Goal: Task Accomplishment & Management: Manage account settings

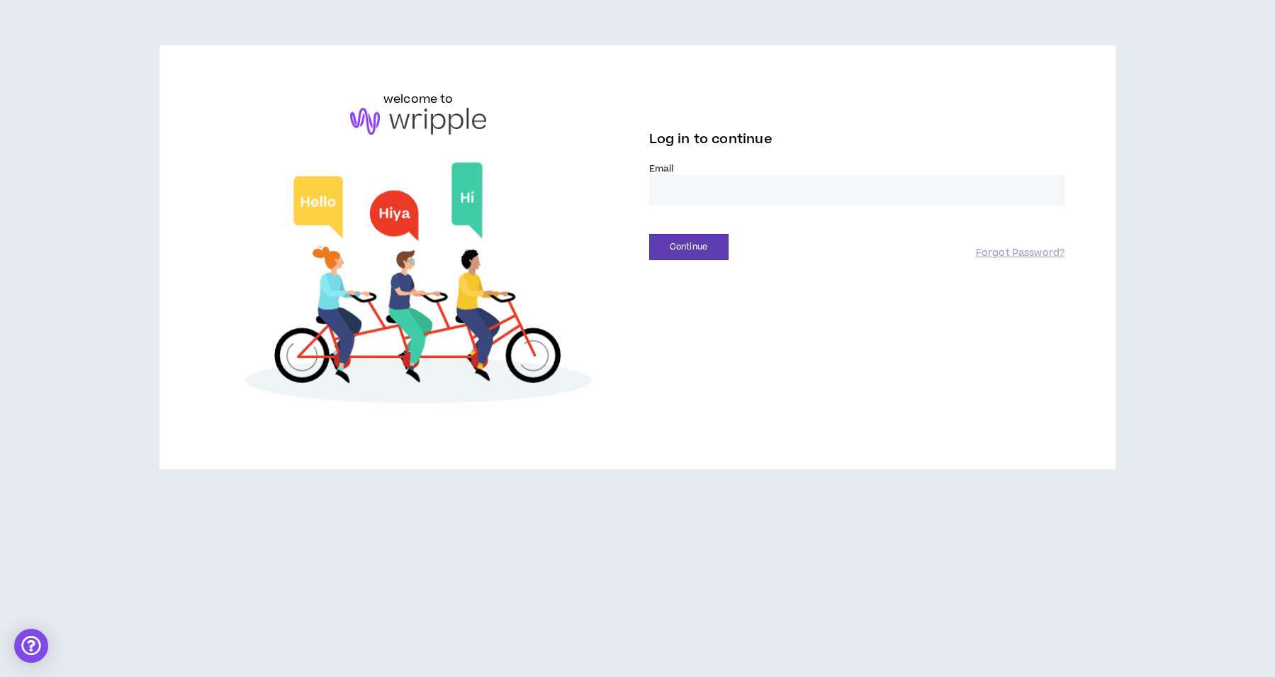
click at [704, 178] on input "email" at bounding box center [857, 190] width 416 height 30
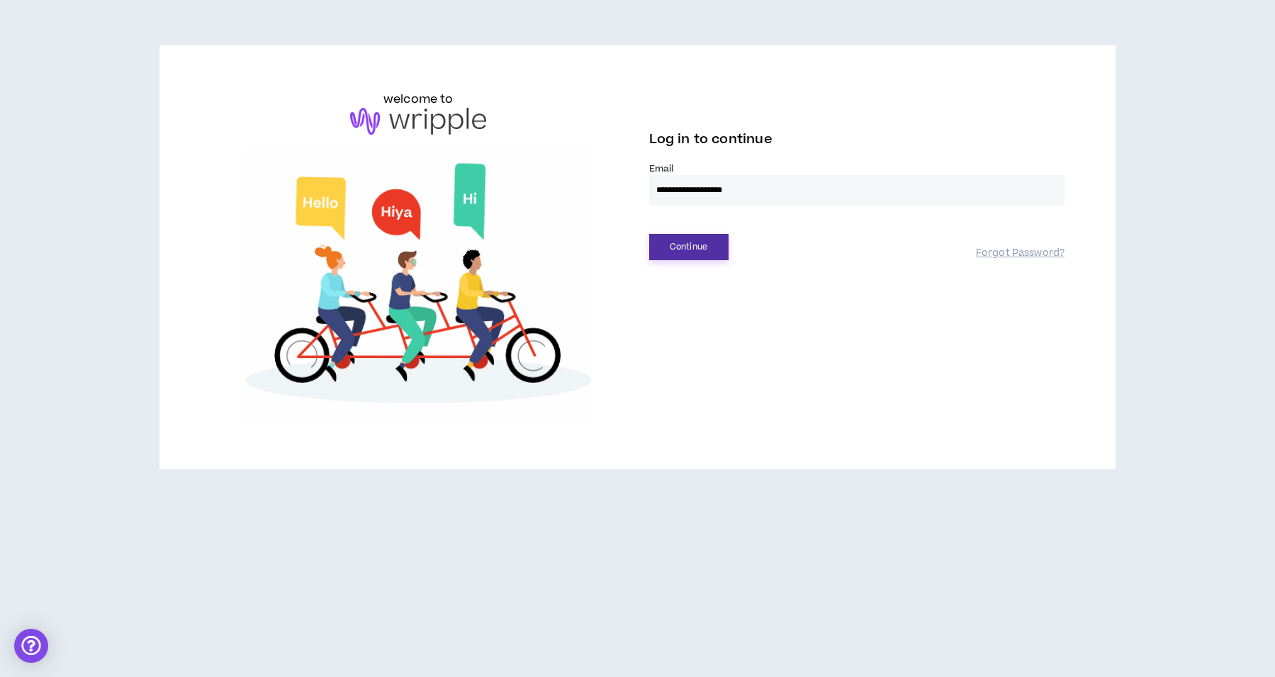
type input "**********"
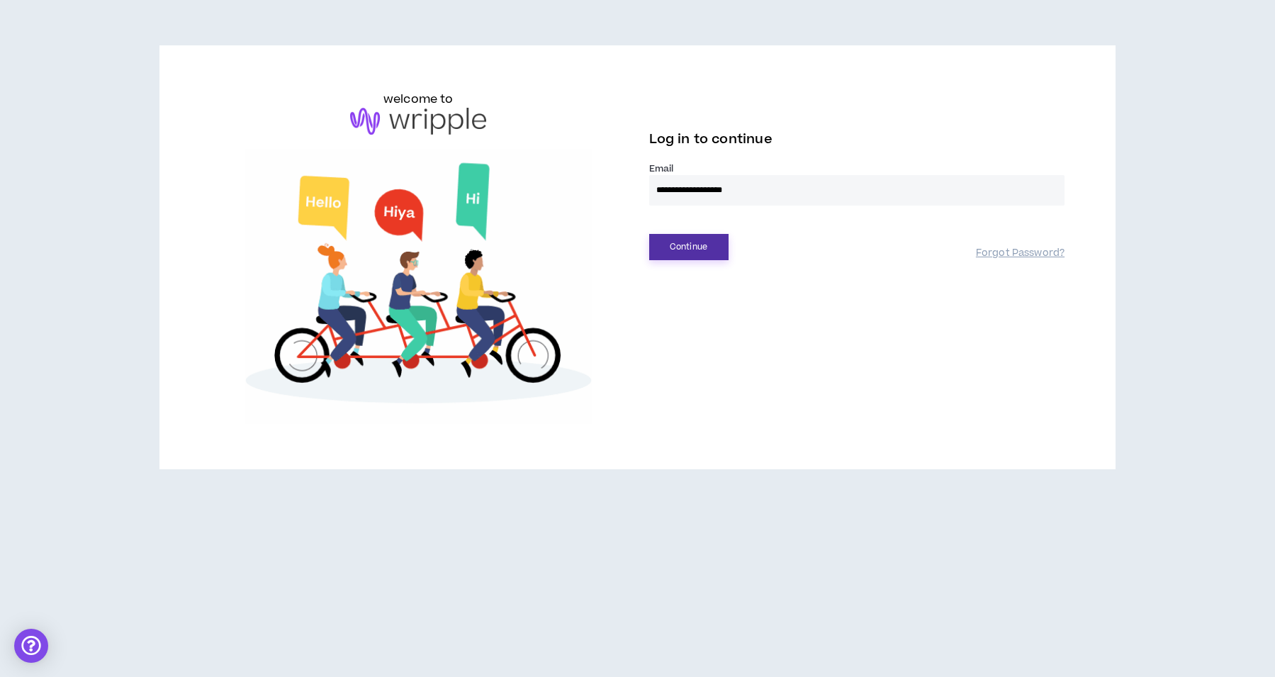
click at [691, 245] on button "Continue" at bounding box center [688, 247] width 79 height 26
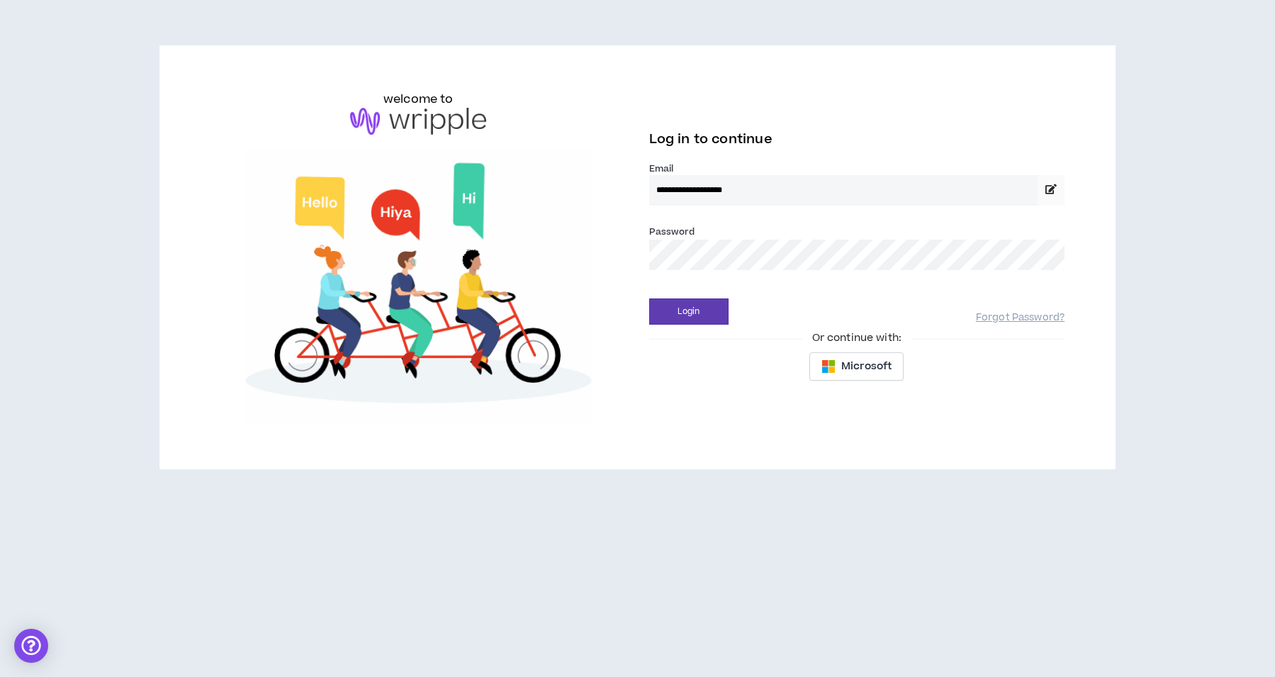
click at [724, 233] on div "Password *" at bounding box center [857, 247] width 416 height 46
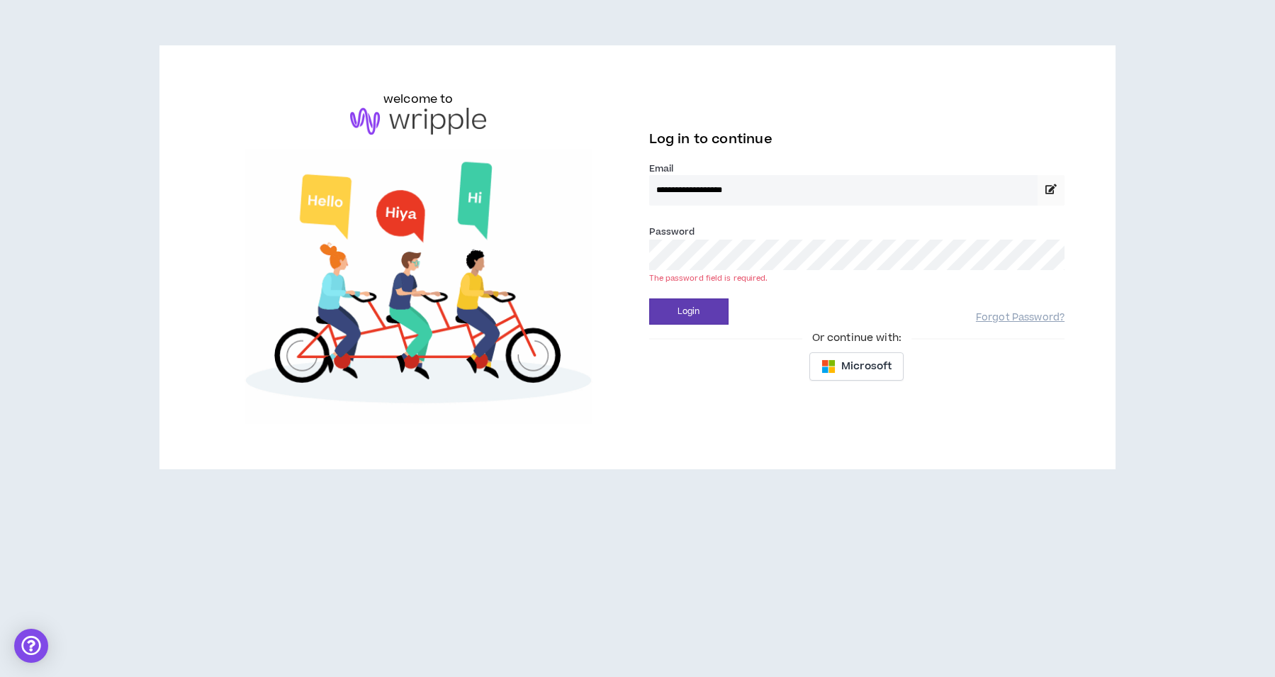
click at [649, 298] on button "Login" at bounding box center [688, 311] width 79 height 26
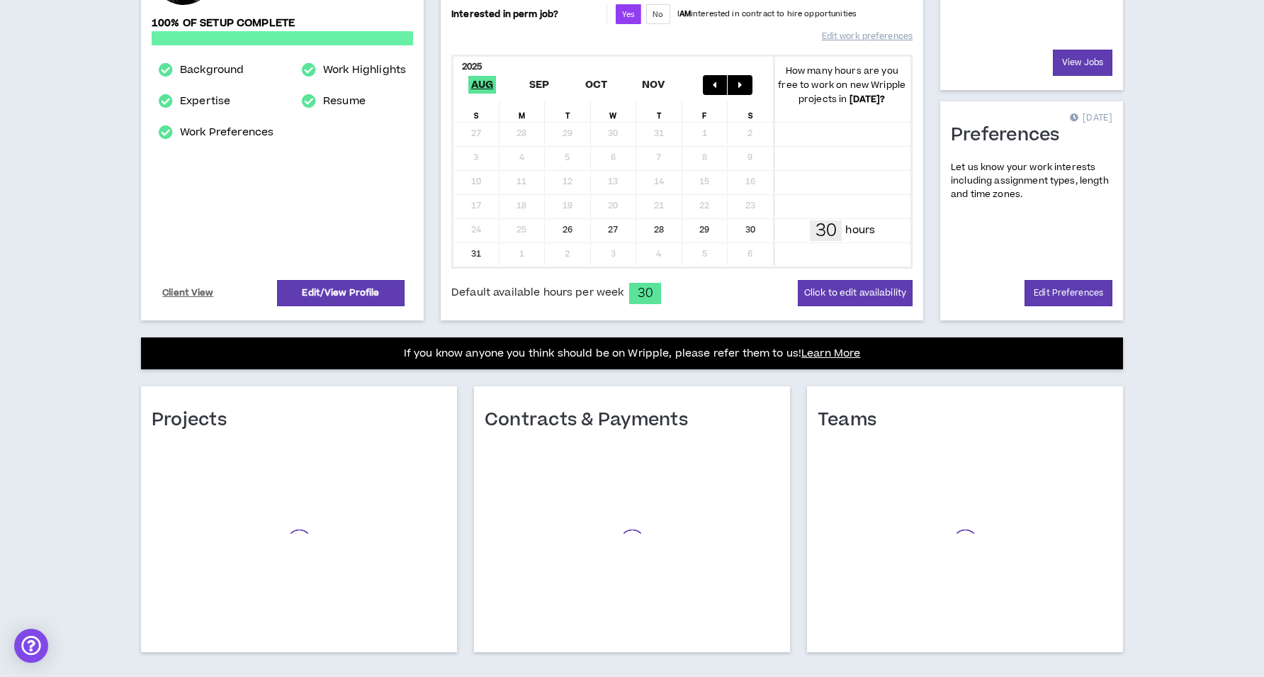
scroll to position [304, 0]
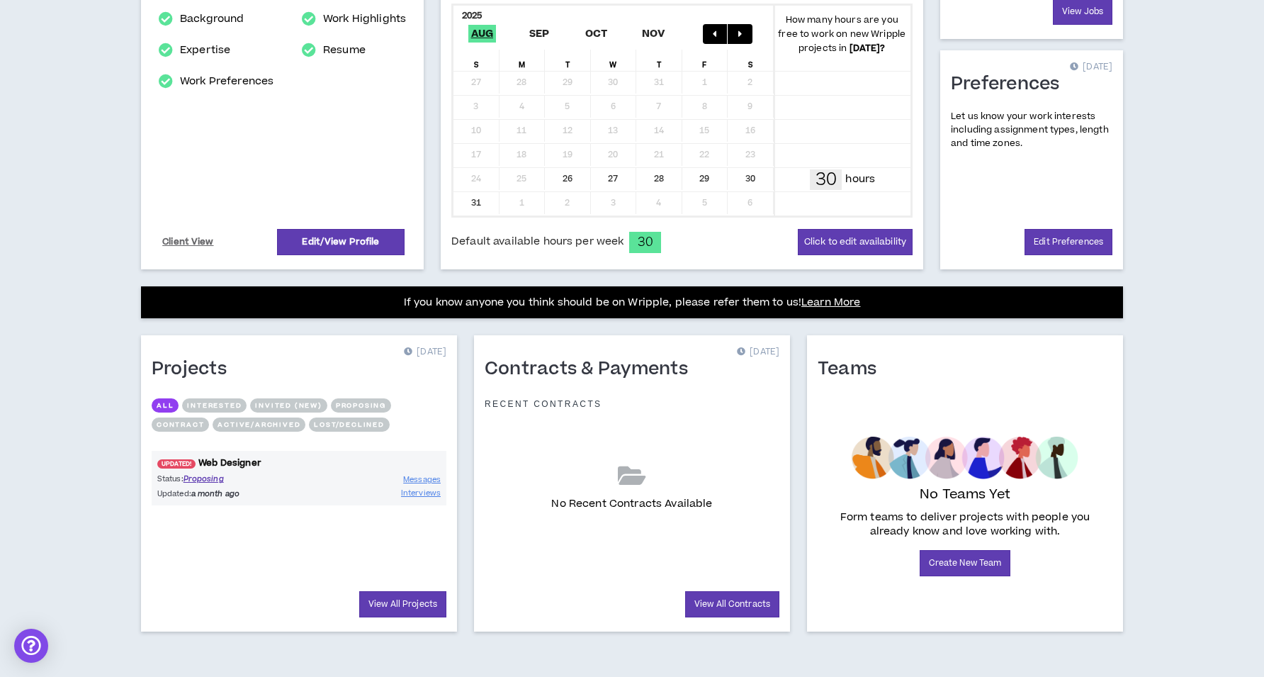
click at [179, 463] on span "UPDATED!" at bounding box center [176, 463] width 38 height 9
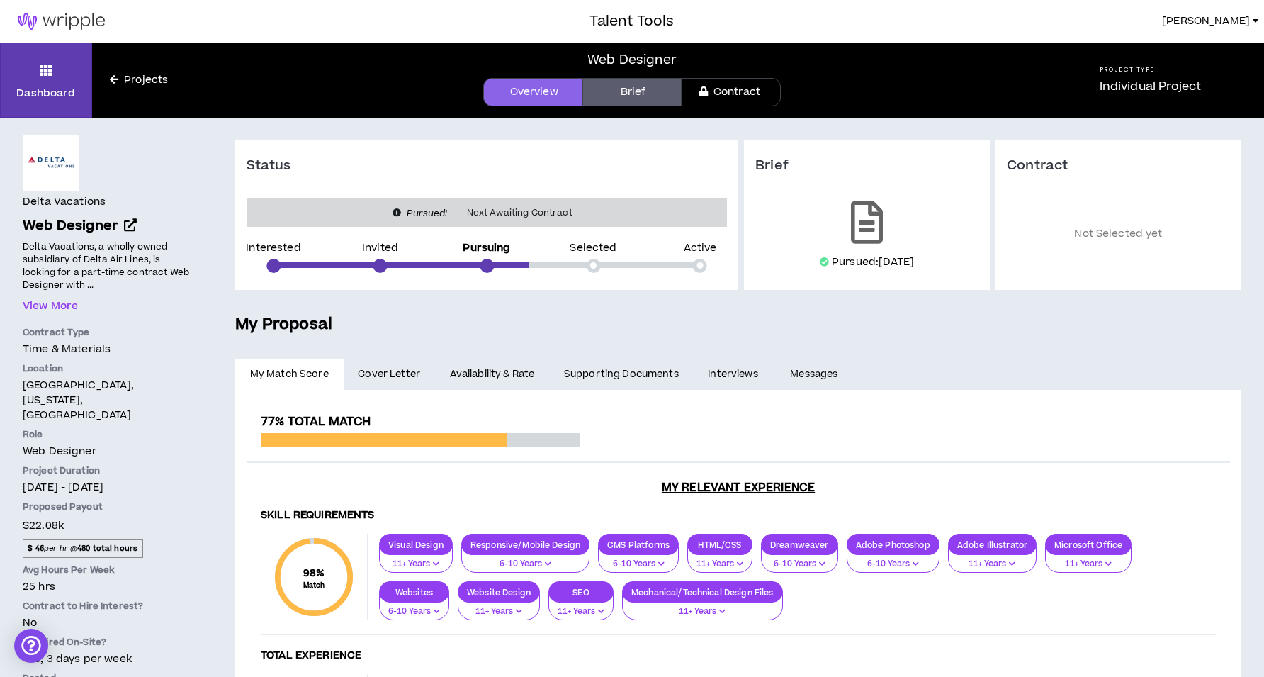
click at [651, 100] on link "Brief" at bounding box center [631, 92] width 99 height 28
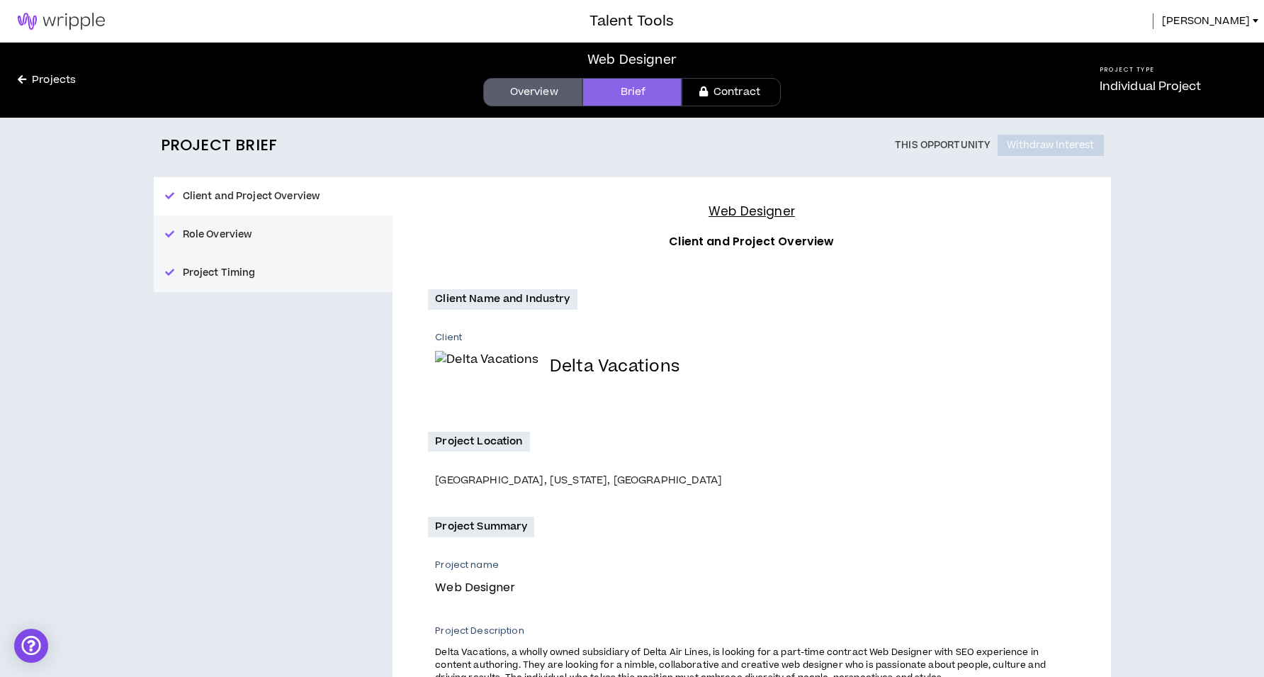
click at [636, 6] on div "Talent Tools [PERSON_NAME]" at bounding box center [632, 21] width 1264 height 43
click at [65, 15] on img at bounding box center [61, 21] width 123 height 17
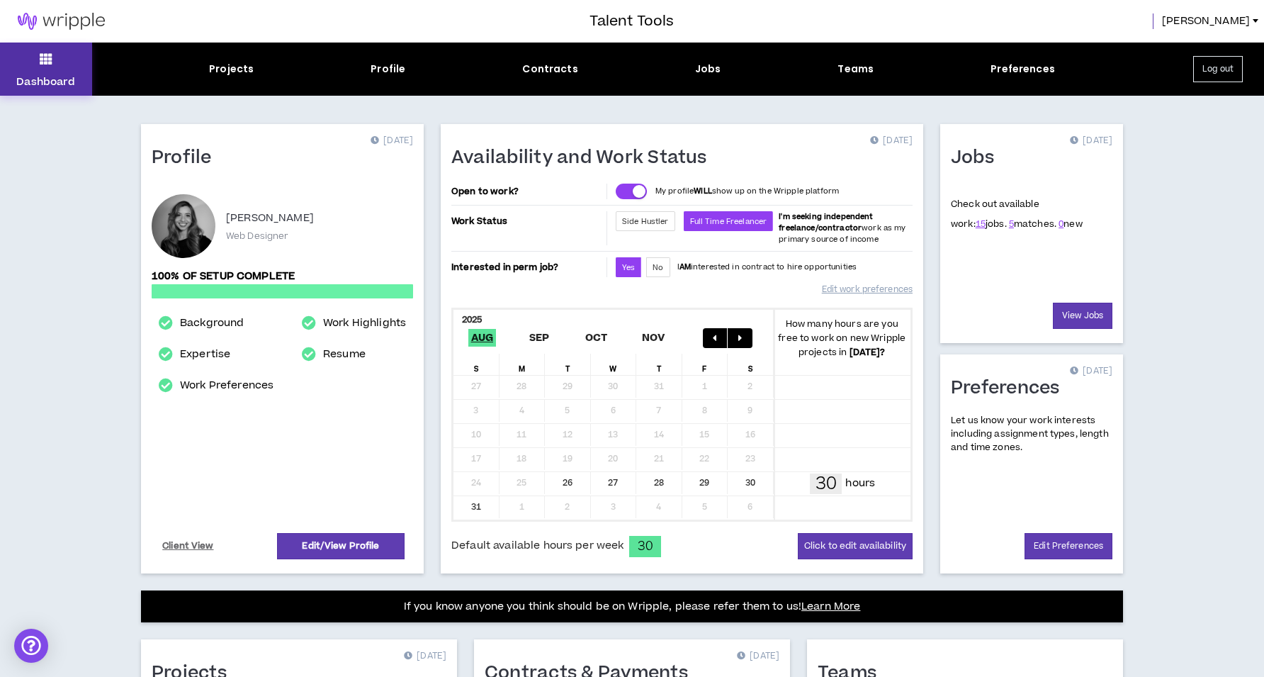
click at [52, 63] on icon at bounding box center [46, 59] width 13 height 20
click at [52, 50] on icon at bounding box center [46, 59] width 13 height 20
click at [230, 52] on div "Dashboard Projects Profile Contracts Jobs Teams Preferences Log out" at bounding box center [632, 69] width 1264 height 53
click at [226, 64] on div "Projects" at bounding box center [231, 69] width 45 height 15
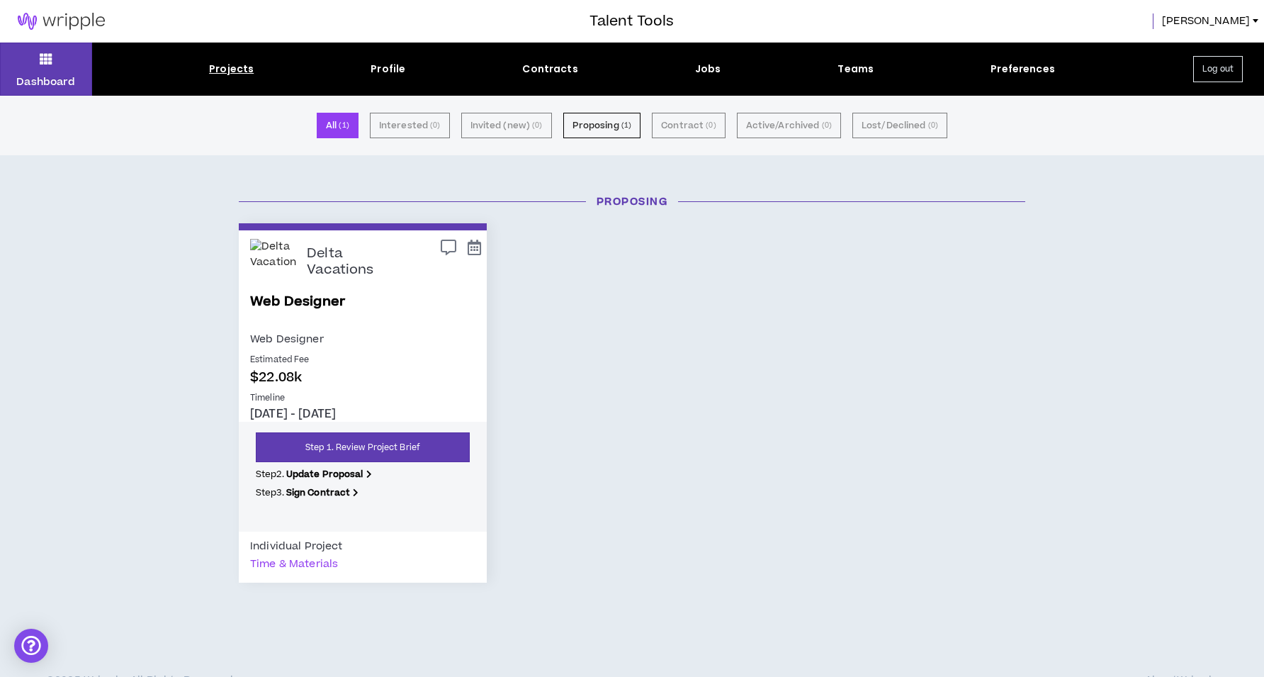
scroll to position [16, 0]
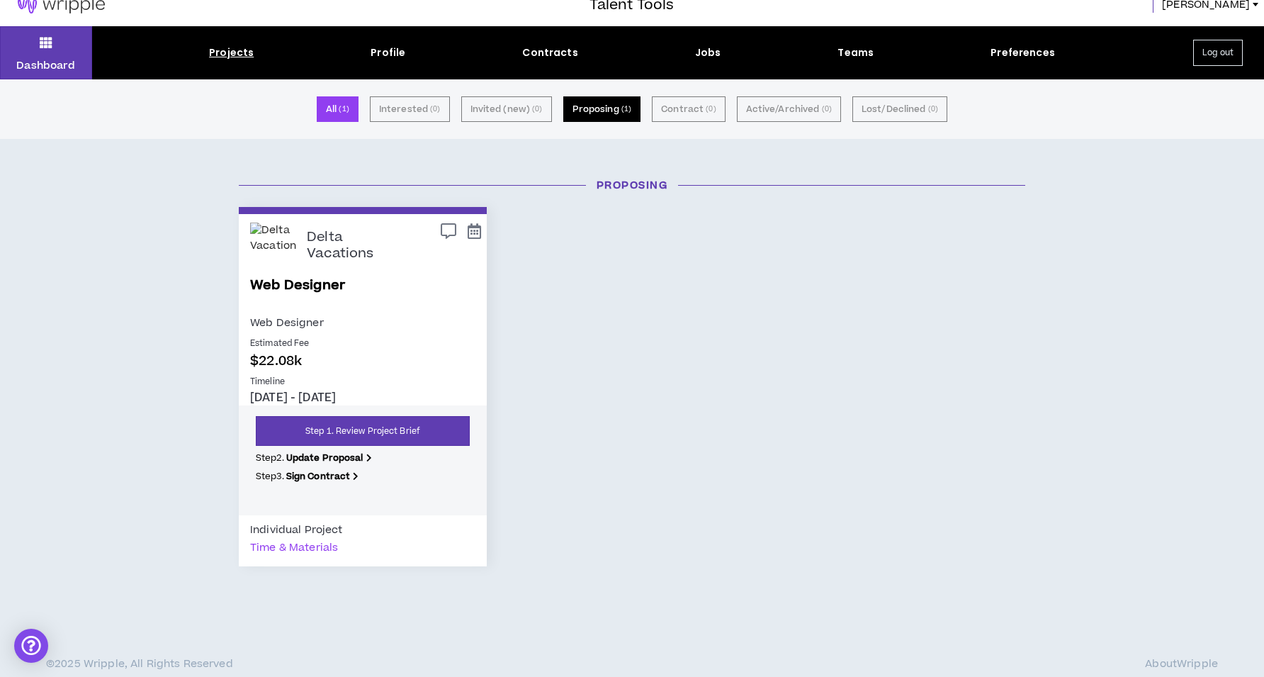
click at [577, 103] on button "Proposing ( 1 )" at bounding box center [602, 109] width 78 height 26
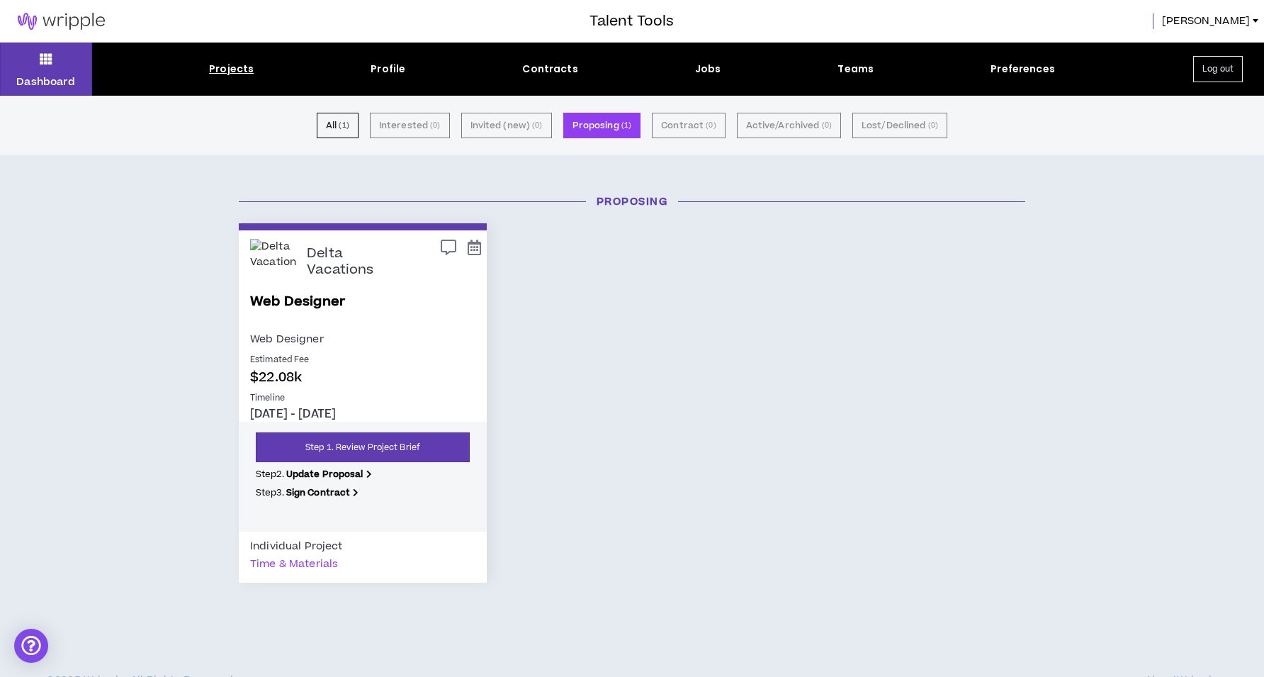
click at [401, 60] on div "Dashboard Projects Profile Contracts Jobs Teams Preferences Log out" at bounding box center [632, 69] width 1264 height 53
click at [231, 60] on div "Dashboard Projects Profile Contracts Jobs Teams Preferences Log out" at bounding box center [632, 69] width 1264 height 53
click at [232, 66] on div "Projects" at bounding box center [231, 69] width 45 height 15
click at [232, 74] on div "Projects" at bounding box center [231, 69] width 45 height 15
